Goal: Find specific page/section: Find specific page/section

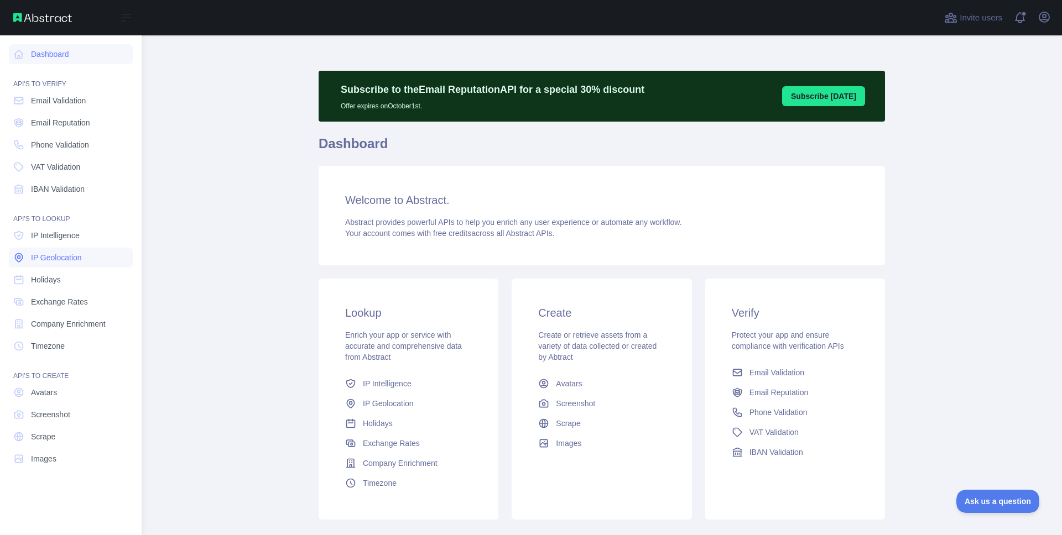
click at [34, 256] on span "IP Geolocation" at bounding box center [56, 257] width 51 height 11
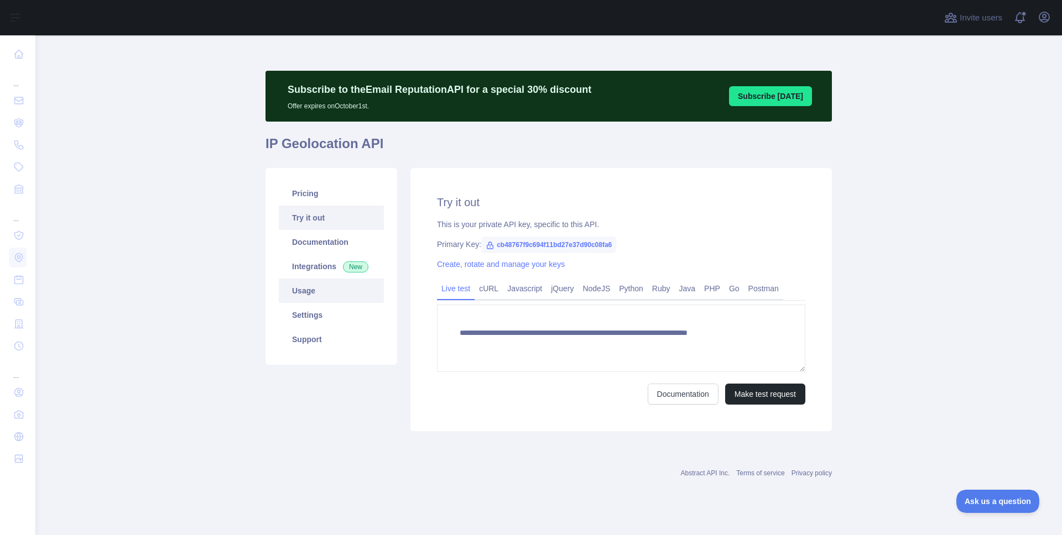
click at [307, 291] on link "Usage" at bounding box center [331, 291] width 105 height 24
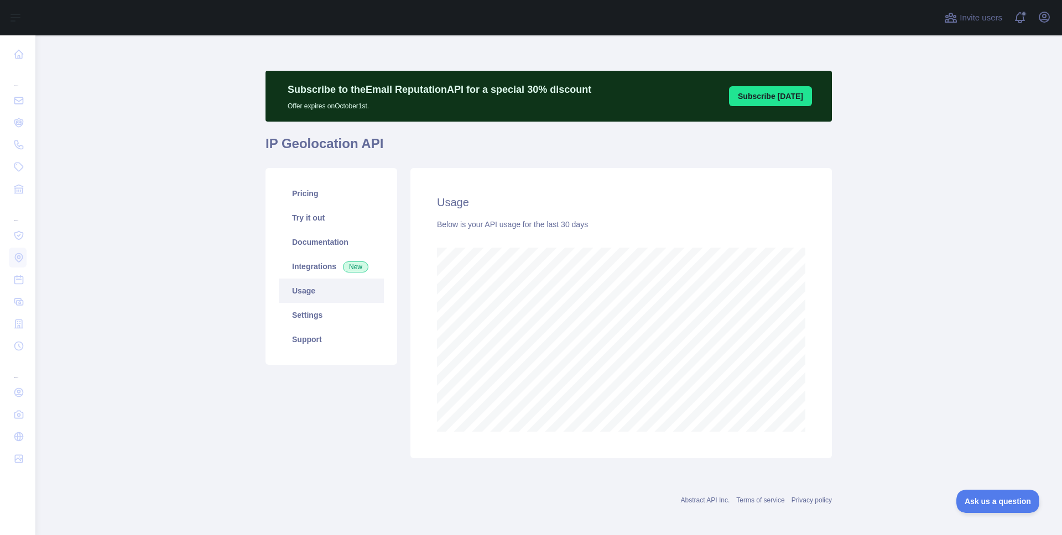
scroll to position [500, 1018]
click at [924, 342] on main "Subscribe to the Email Reputation API for a special 30 % discount Offer expires…" at bounding box center [548, 285] width 1027 height 500
click at [927, 366] on main "Subscribe to the Email Reputation API for a special 30 % discount Offer expires…" at bounding box center [548, 285] width 1027 height 500
